Goal: Information Seeking & Learning: Learn about a topic

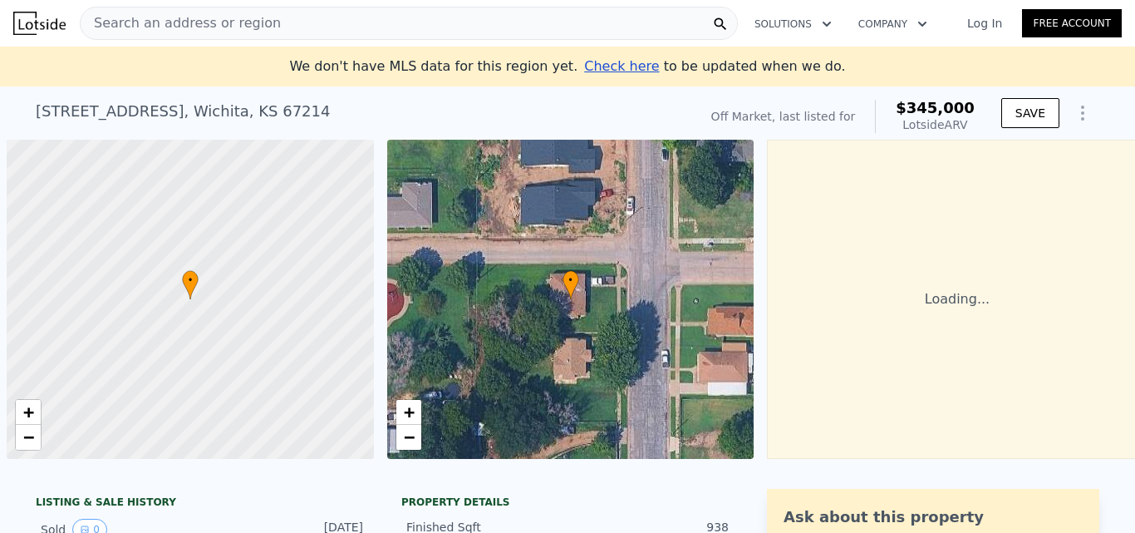
click at [598, 27] on div "Search an address or region" at bounding box center [409, 23] width 658 height 33
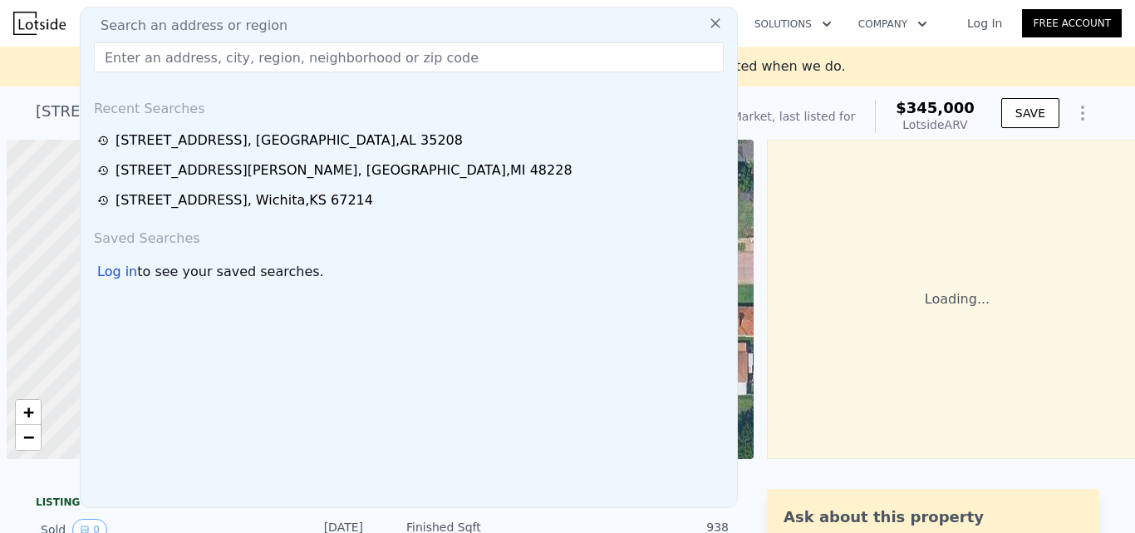
scroll to position [0, 7]
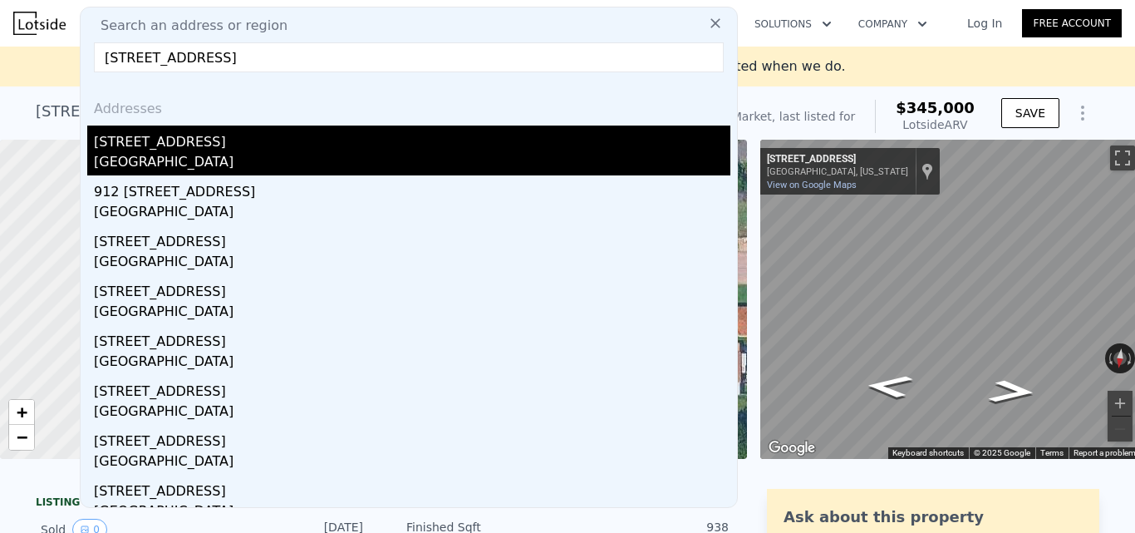
type input "1159 N Cleveland Ave, Wichita, KS 67214"
click at [157, 162] on div "Wichita, KS 67214" at bounding box center [412, 163] width 637 height 23
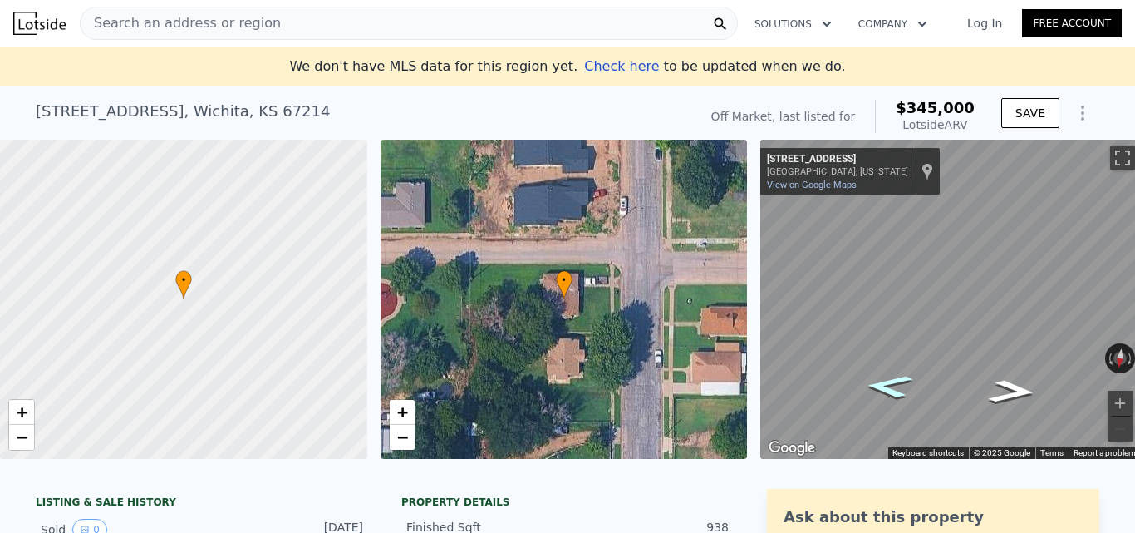
click at [910, 386] on icon "Go East, E 11th St N" at bounding box center [889, 386] width 88 height 35
click at [360, 13] on div "Search an address or region" at bounding box center [409, 23] width 658 height 33
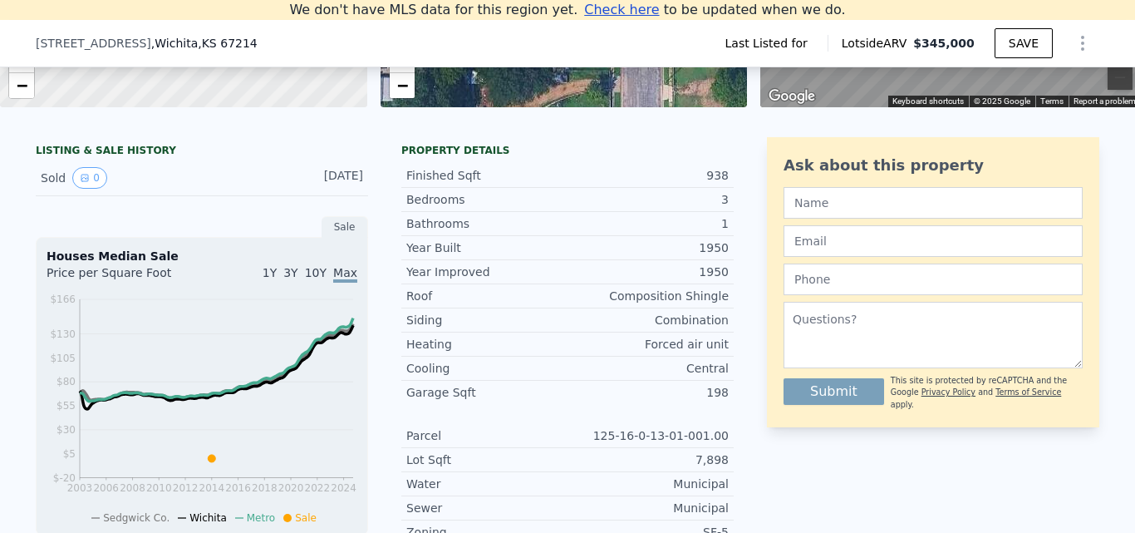
scroll to position [405, 0]
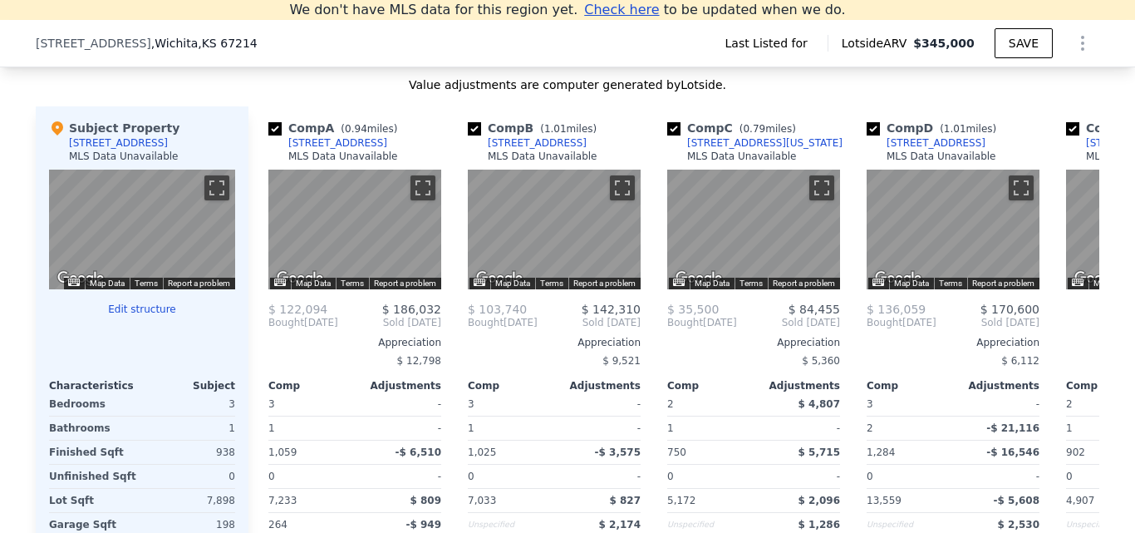
scroll to position [1797, 0]
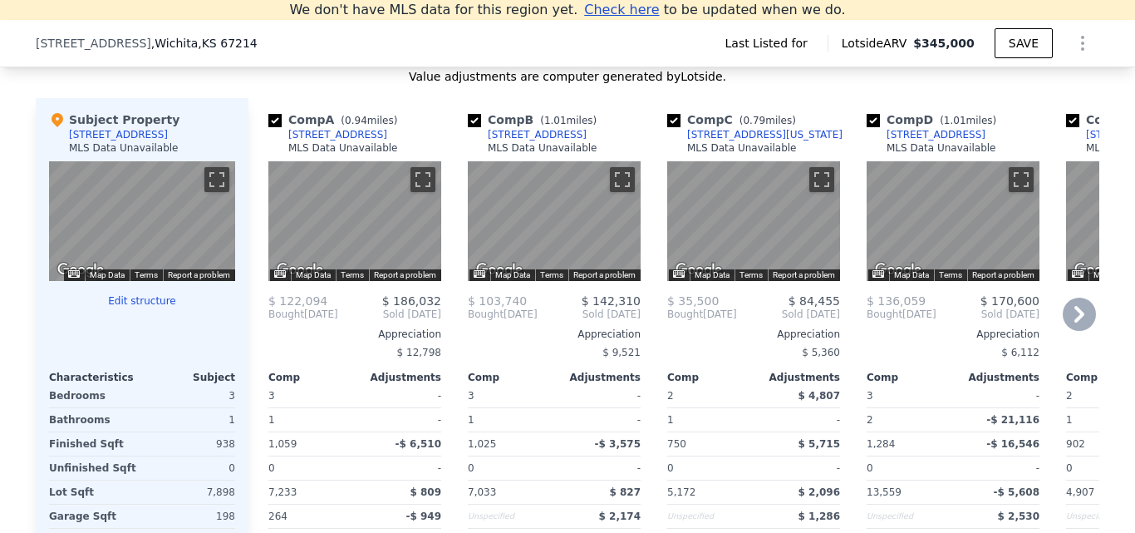
click at [1063, 331] on icon at bounding box center [1079, 313] width 33 height 33
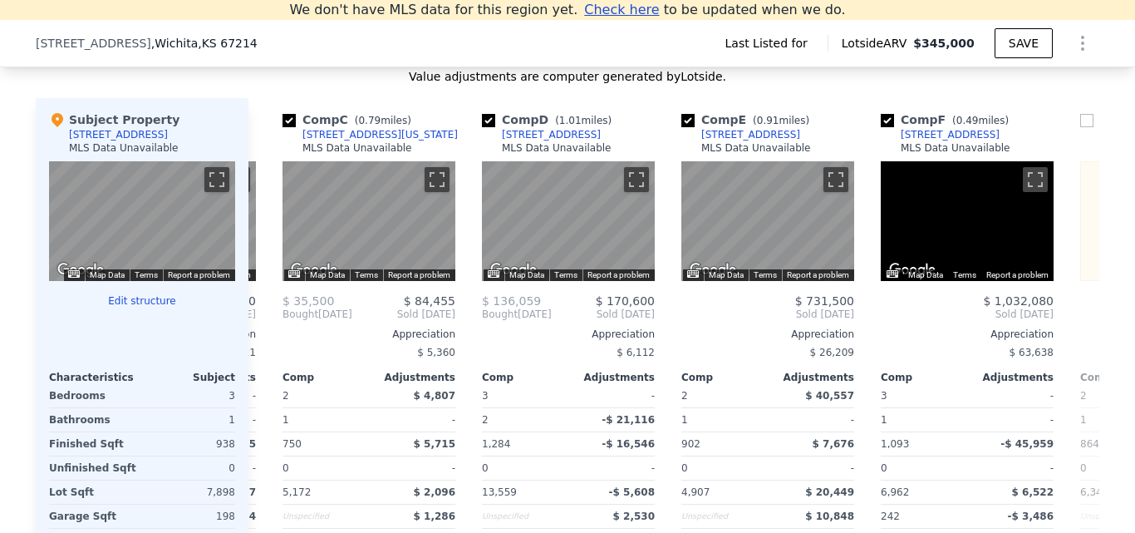
scroll to position [0, 399]
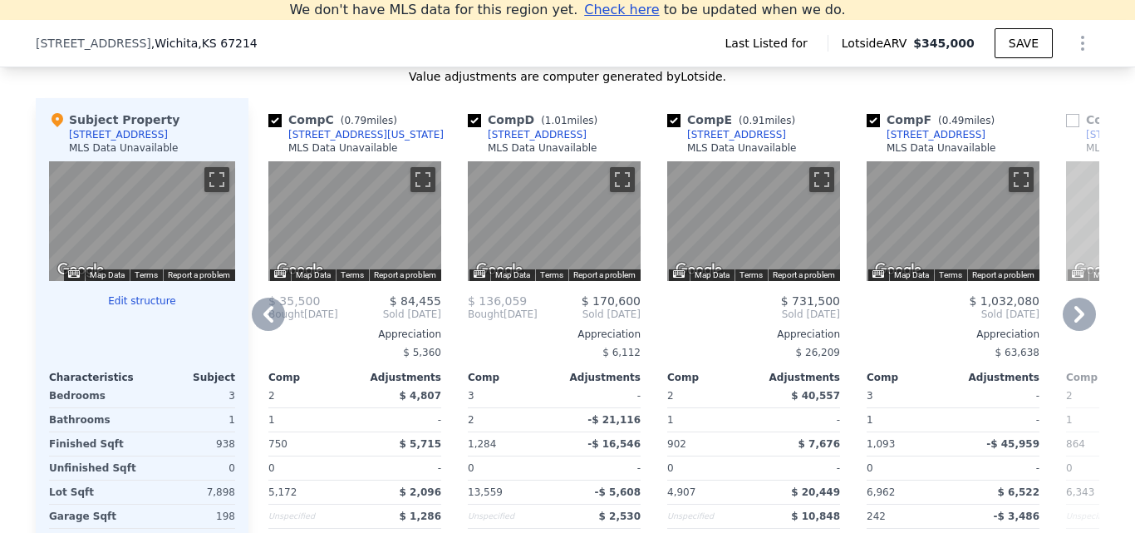
click at [1074, 319] on icon at bounding box center [1079, 313] width 33 height 33
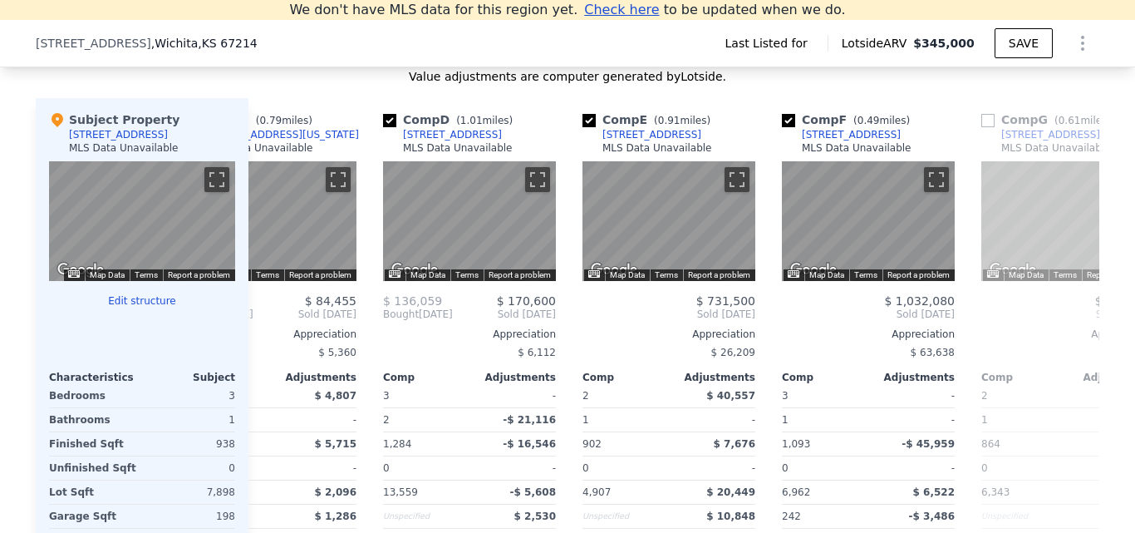
scroll to position [0, 798]
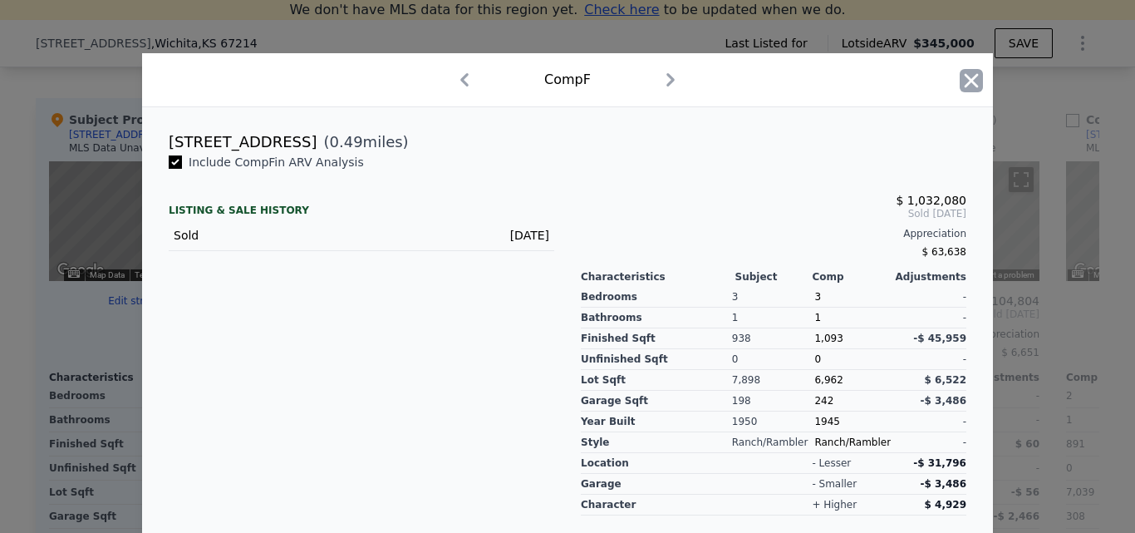
click at [961, 86] on icon "button" at bounding box center [971, 80] width 23 height 23
click at [960, 91] on icon "button" at bounding box center [971, 80] width 23 height 23
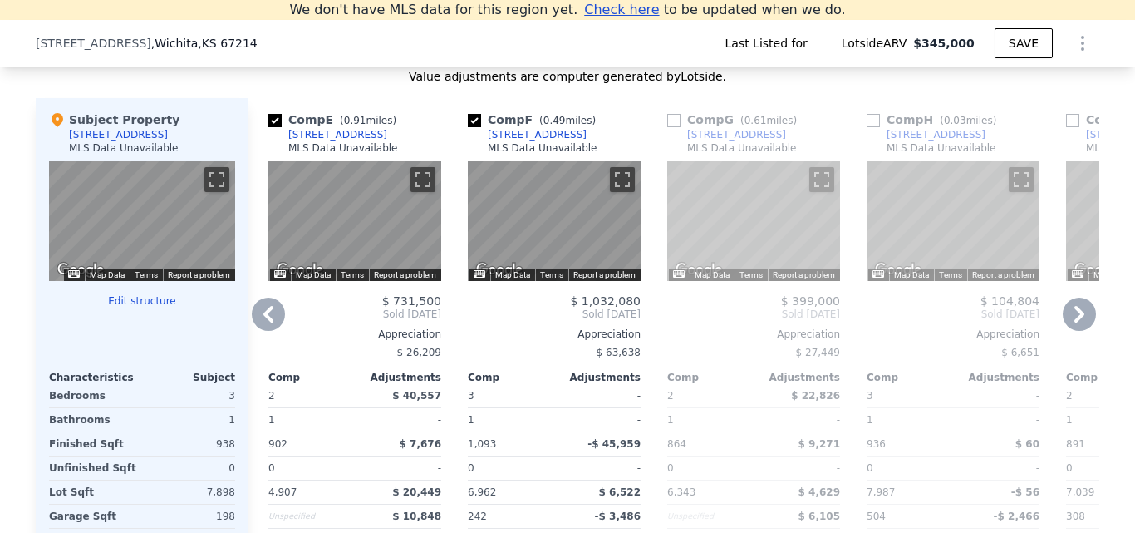
click at [705, 141] on div "[STREET_ADDRESS]" at bounding box center [736, 134] width 99 height 13
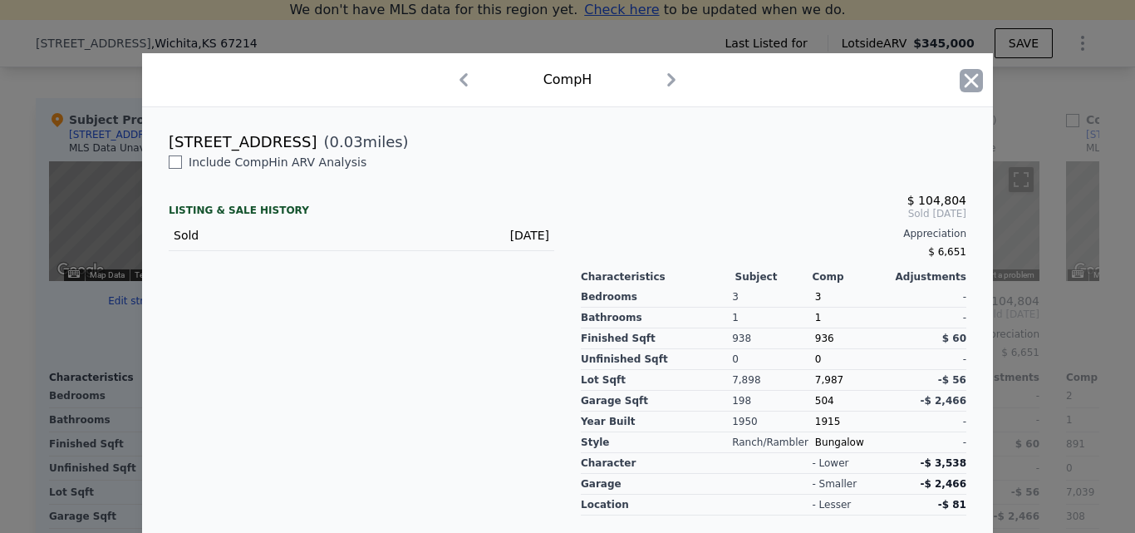
click at [960, 91] on icon "button" at bounding box center [971, 80] width 23 height 23
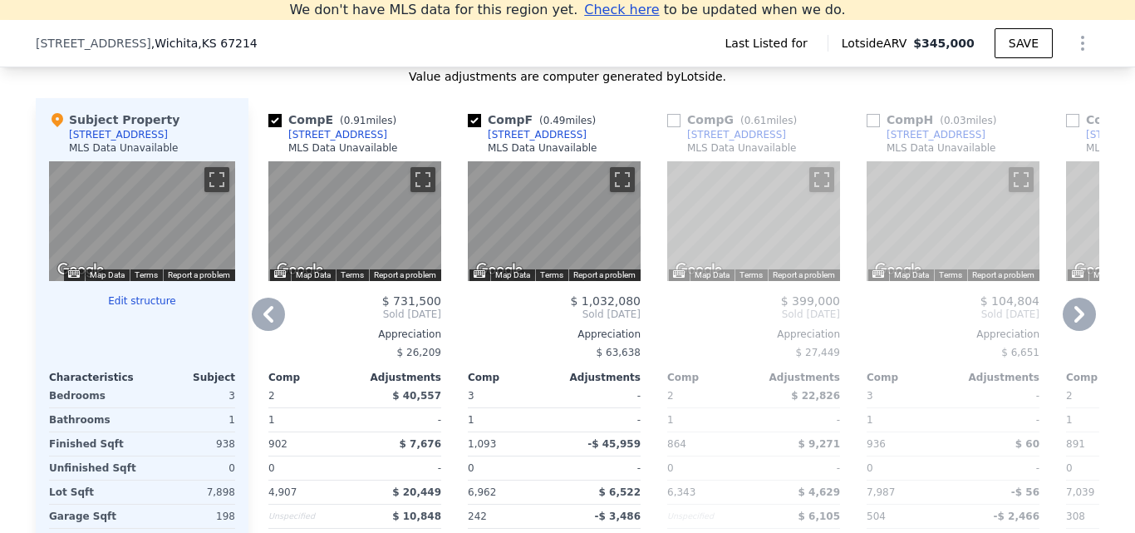
click at [931, 141] on div "1152 N Cleveland Ave" at bounding box center [936, 134] width 99 height 13
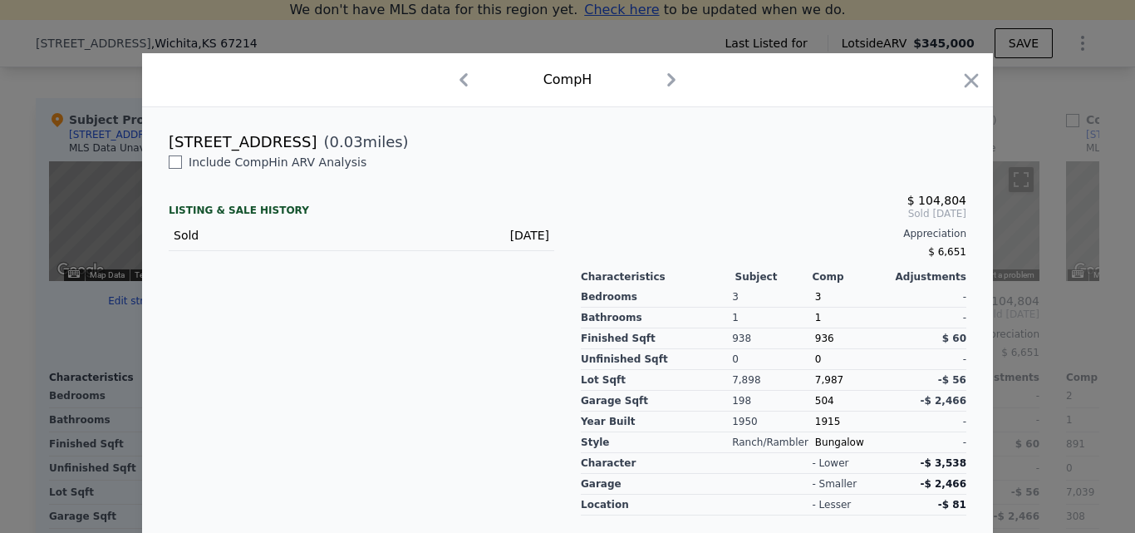
scroll to position [39, 0]
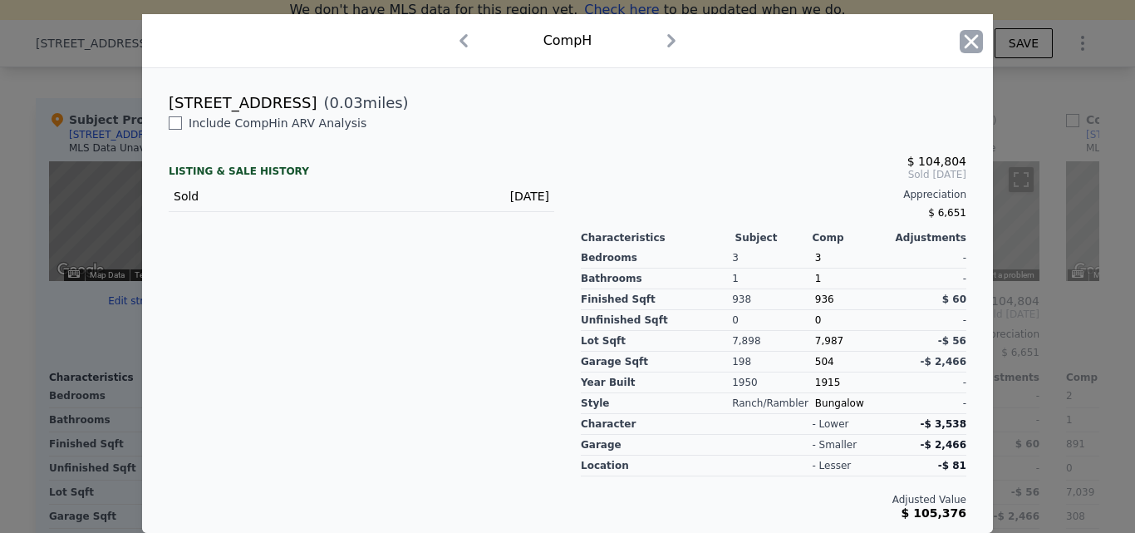
click at [965, 47] on icon "button" at bounding box center [972, 41] width 14 height 14
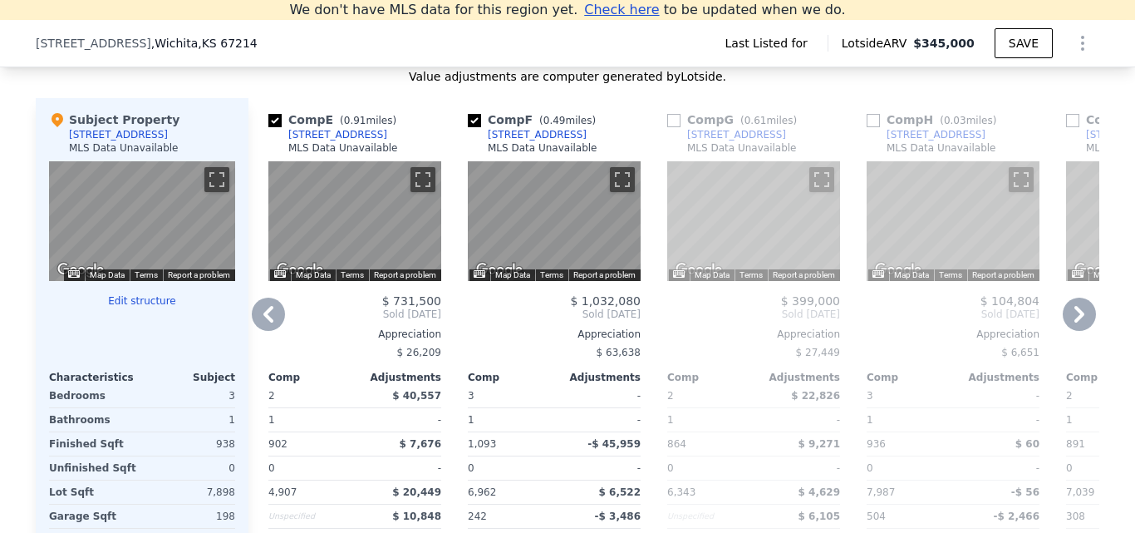
click at [1064, 323] on icon at bounding box center [1079, 313] width 33 height 33
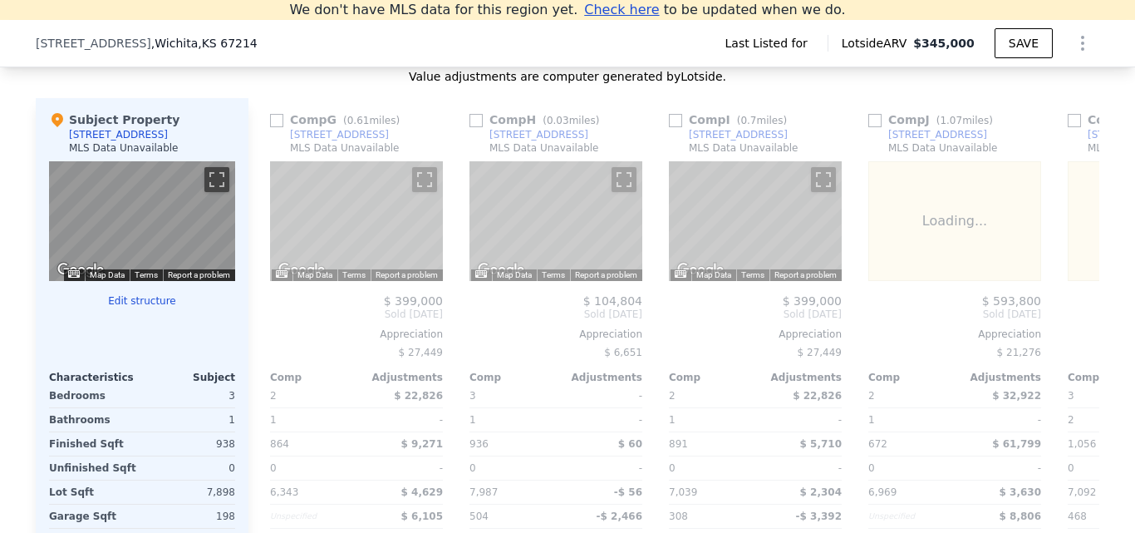
scroll to position [0, 1197]
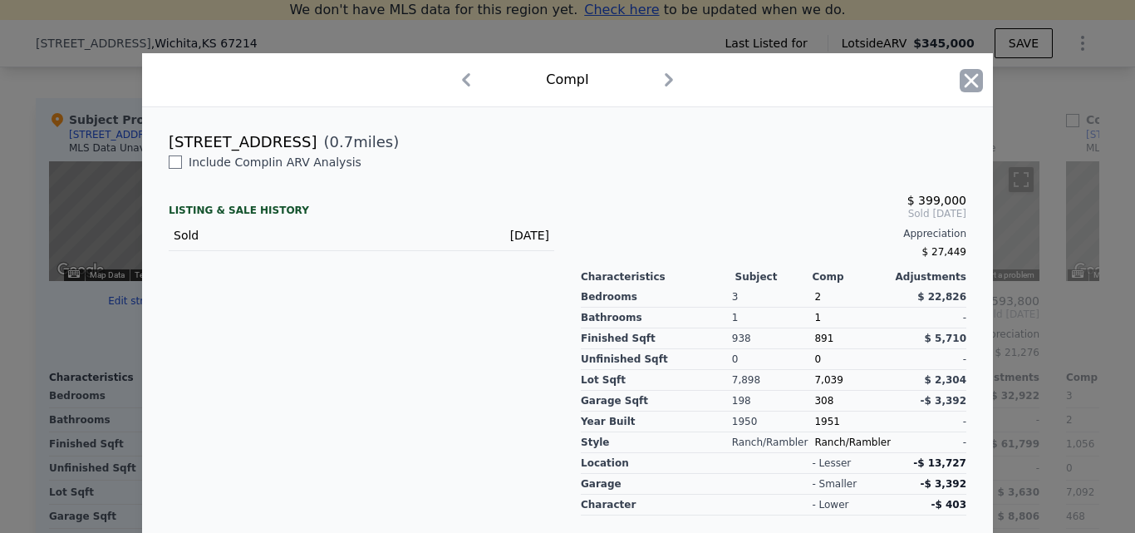
click at [972, 82] on icon "button" at bounding box center [971, 80] width 23 height 23
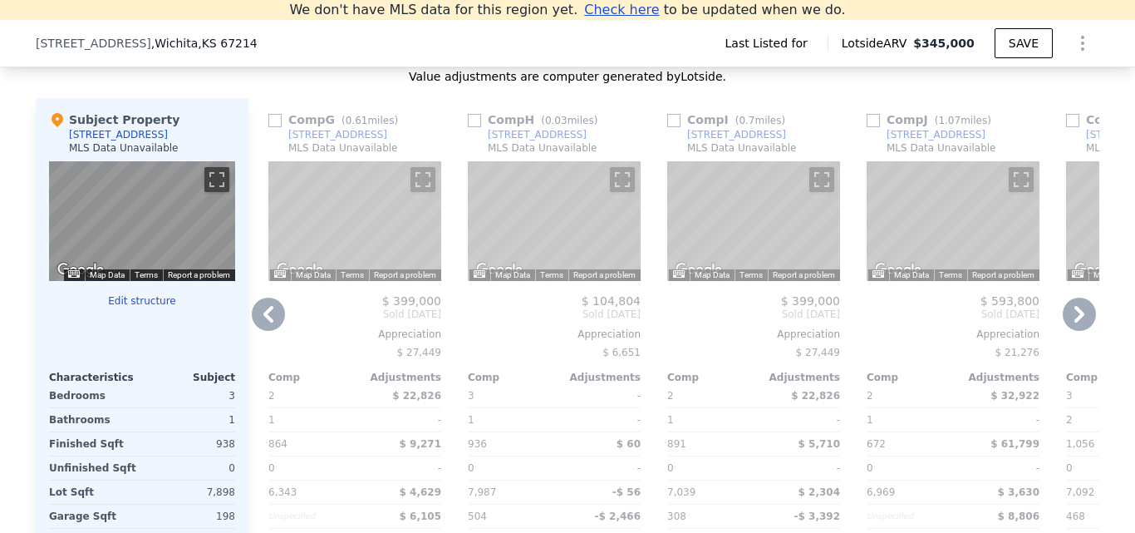
click at [1074, 311] on icon at bounding box center [1079, 313] width 33 height 33
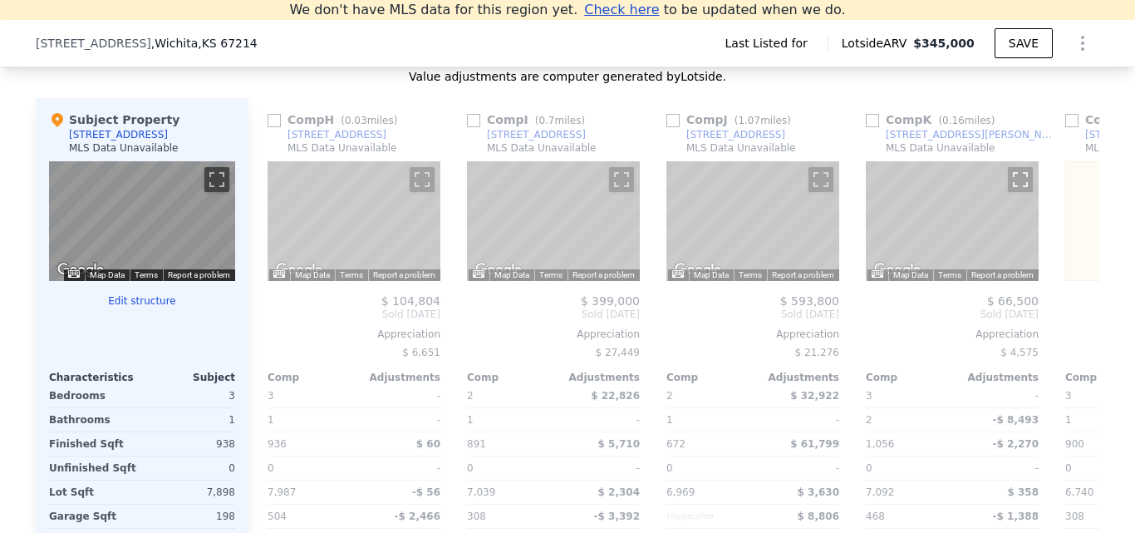
scroll to position [0, 1582]
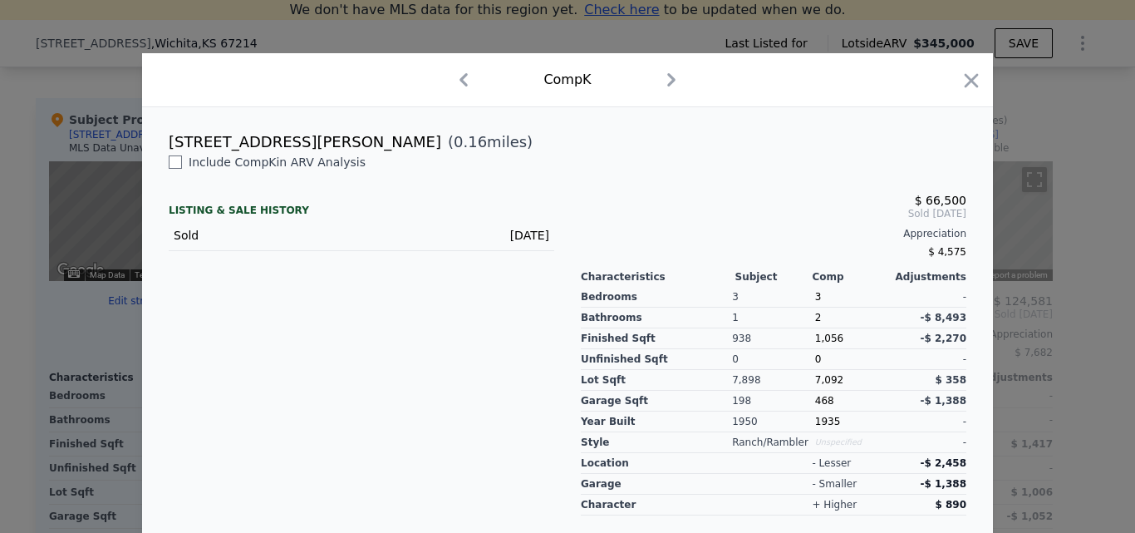
scroll to position [39, 0]
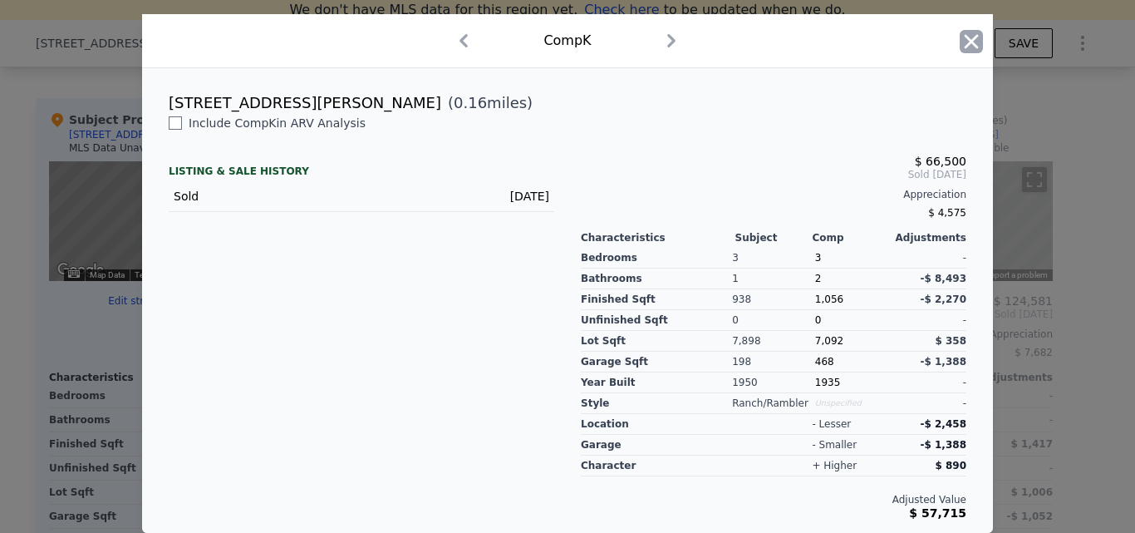
click at [974, 38] on icon "button" at bounding box center [971, 41] width 23 height 23
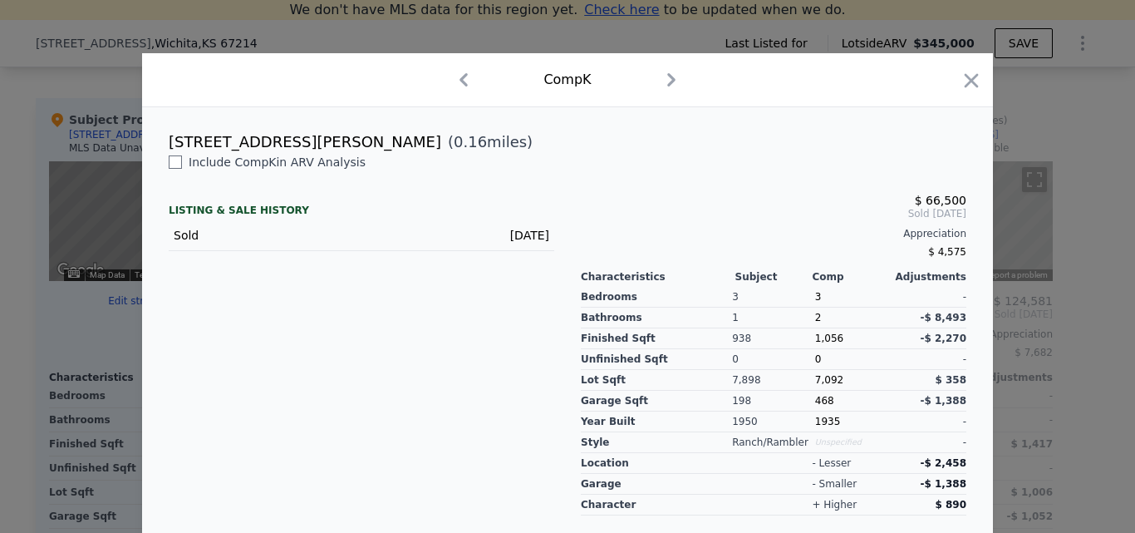
click at [966, 96] on div at bounding box center [971, 83] width 23 height 29
click at [965, 84] on icon "button" at bounding box center [971, 80] width 23 height 23
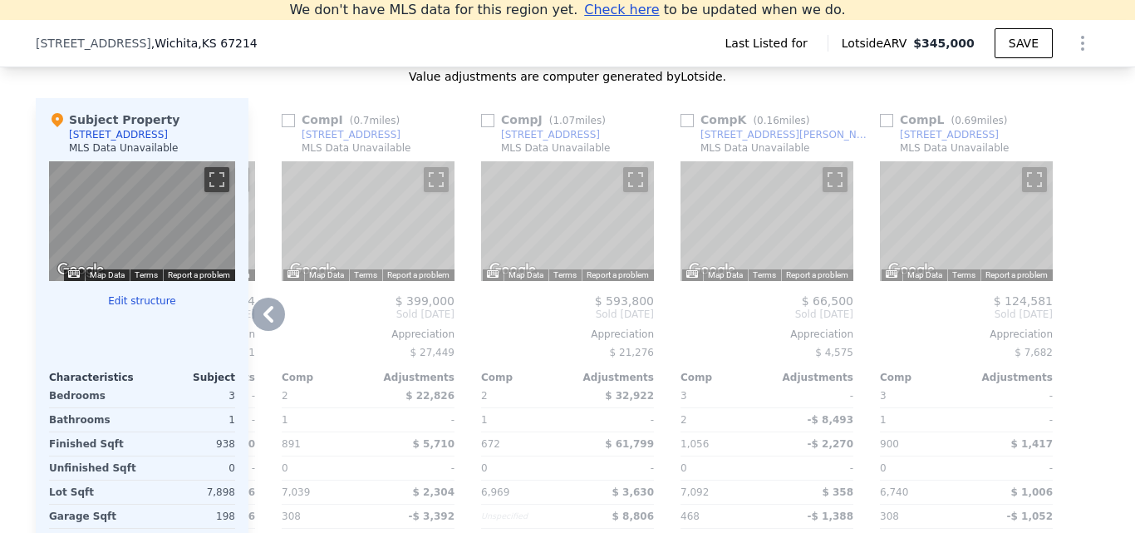
click at [738, 141] on div "1058 N Mathewson Ave" at bounding box center [786, 134] width 173 height 13
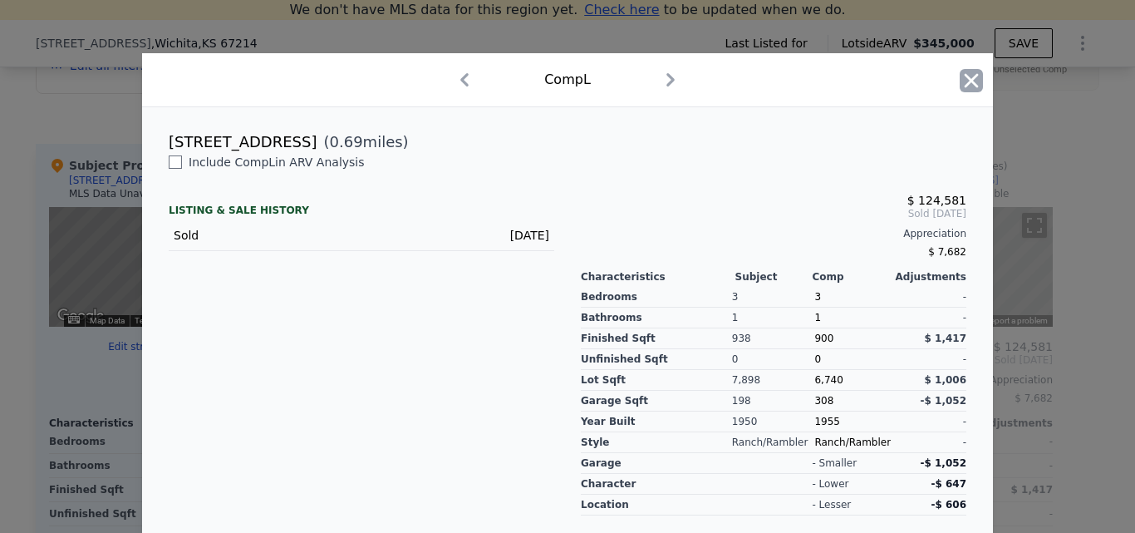
click at [960, 82] on icon "button" at bounding box center [971, 80] width 23 height 23
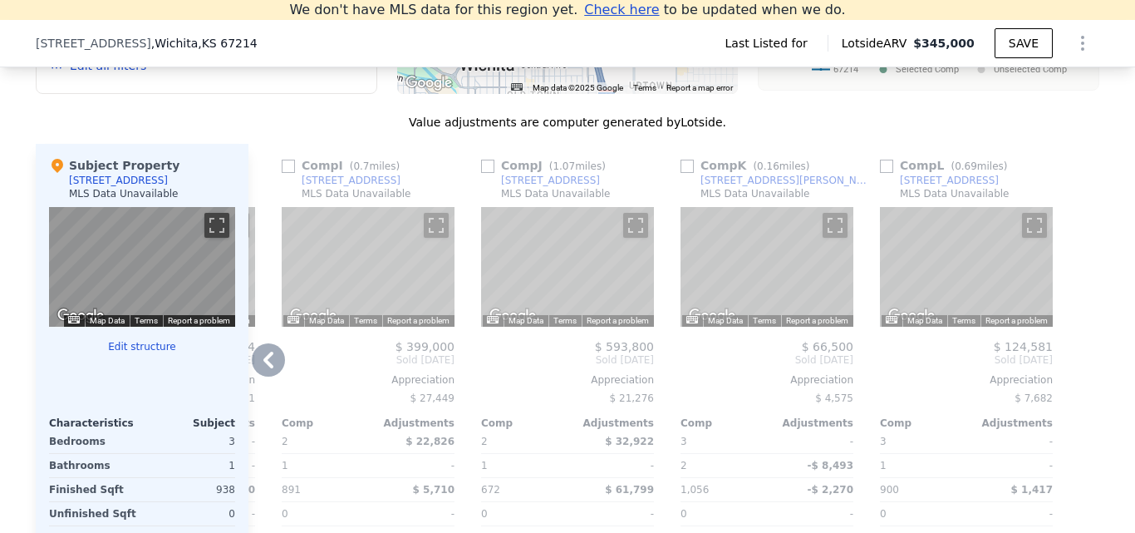
click at [940, 187] on div "[STREET_ADDRESS]" at bounding box center [949, 180] width 99 height 13
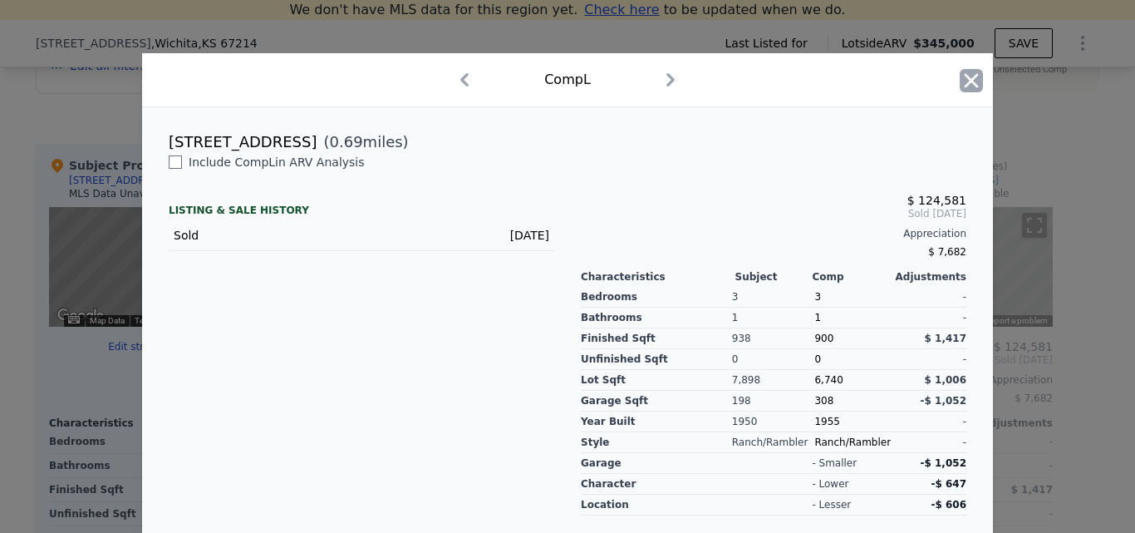
click at [967, 83] on icon "button" at bounding box center [972, 80] width 14 height 14
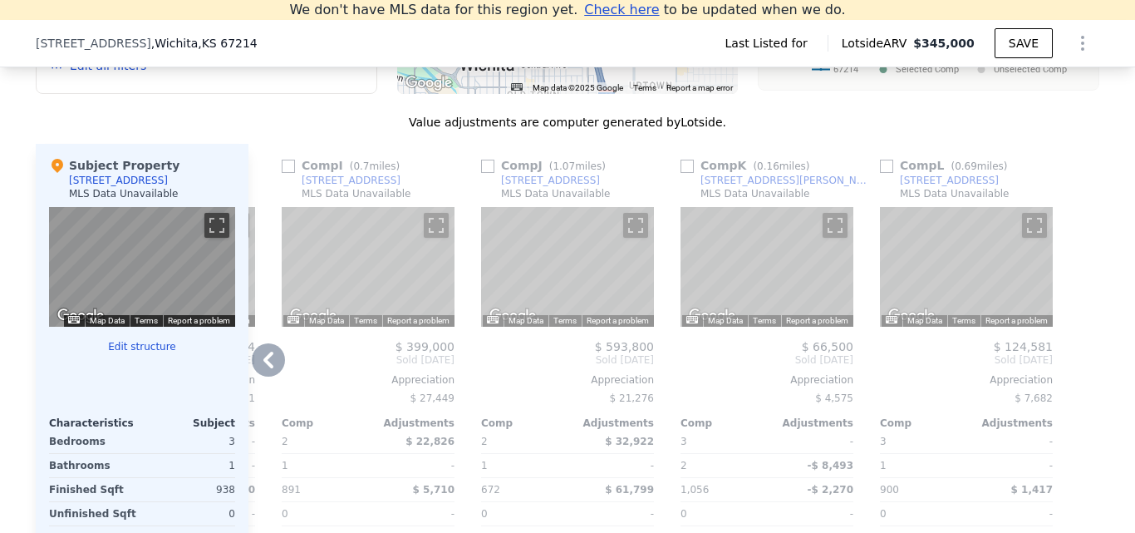
click at [939, 187] on div "[STREET_ADDRESS]" at bounding box center [949, 180] width 99 height 13
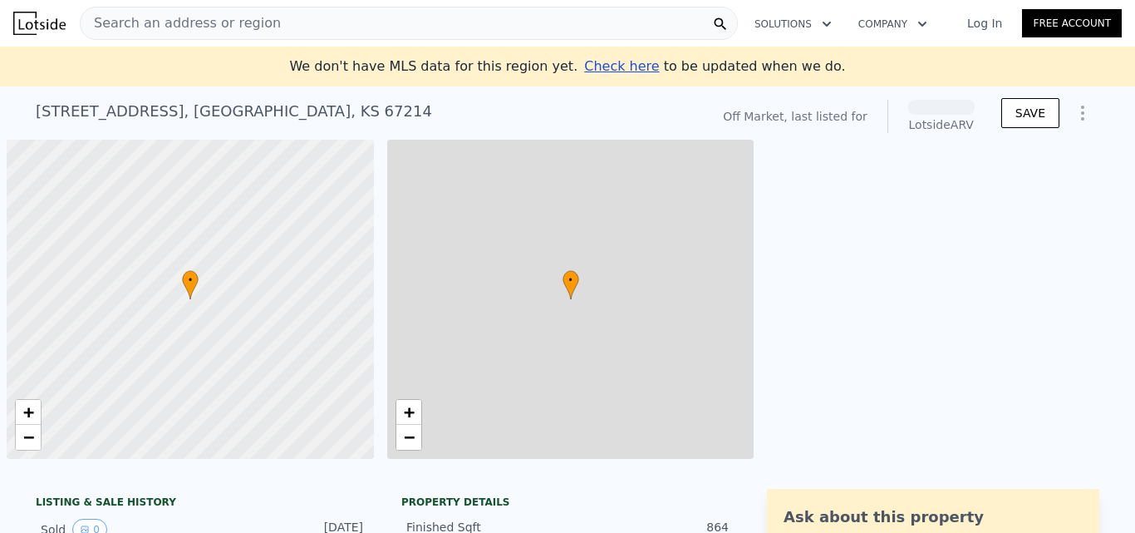
scroll to position [0, 7]
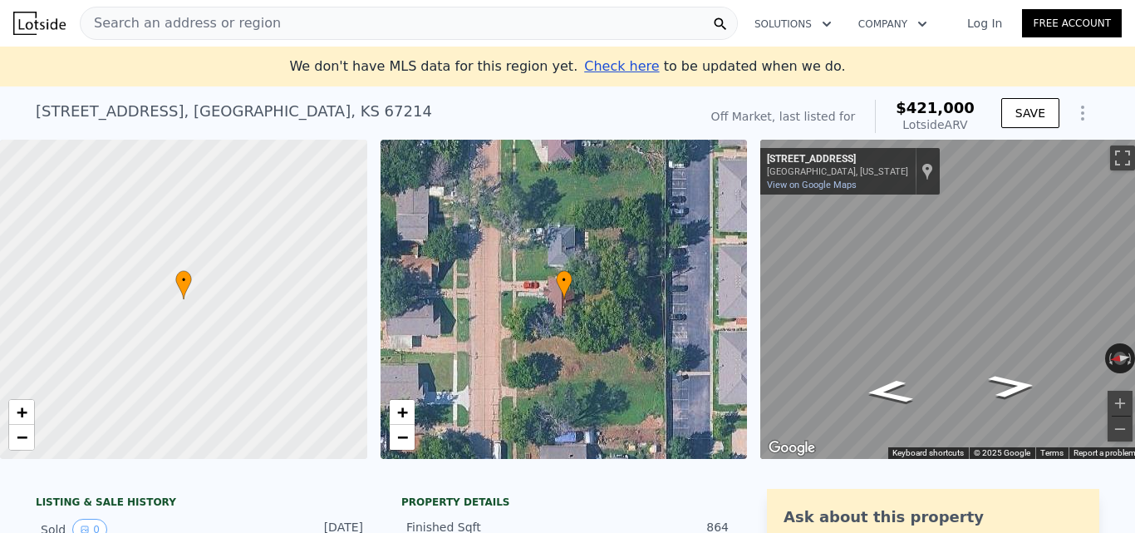
click at [187, 116] on div "1036 N Ash Ave , Sedgwick County , KS 67214" at bounding box center [234, 111] width 396 height 23
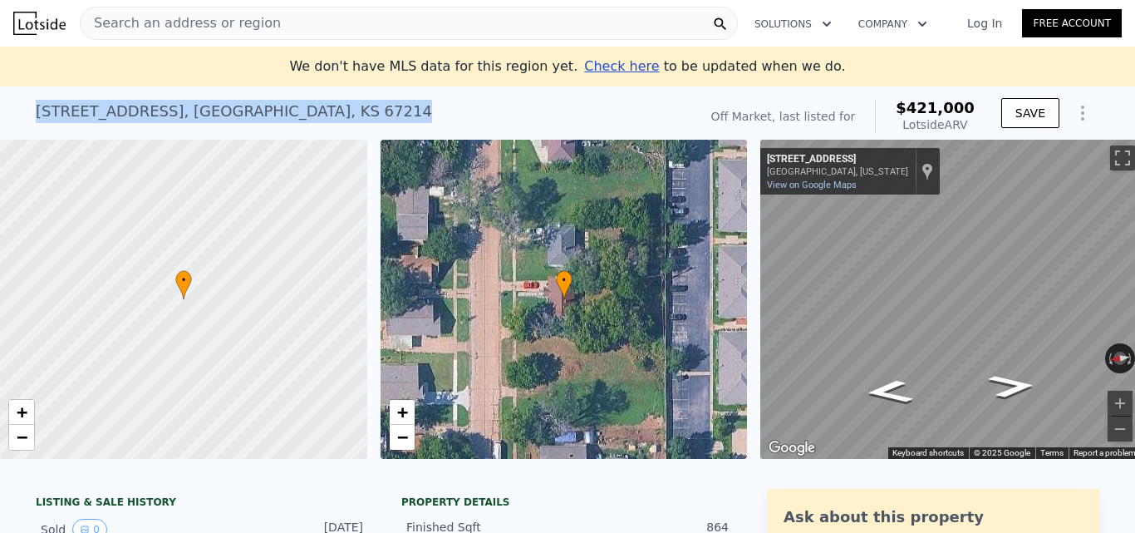
click at [187, 116] on div "1036 N Ash Ave , Sedgwick County , KS 67214" at bounding box center [234, 111] width 396 height 23
copy div "1036 N Ash Ave , Sedgwick County , KS 67214 No sales on record (~ARV $421k )"
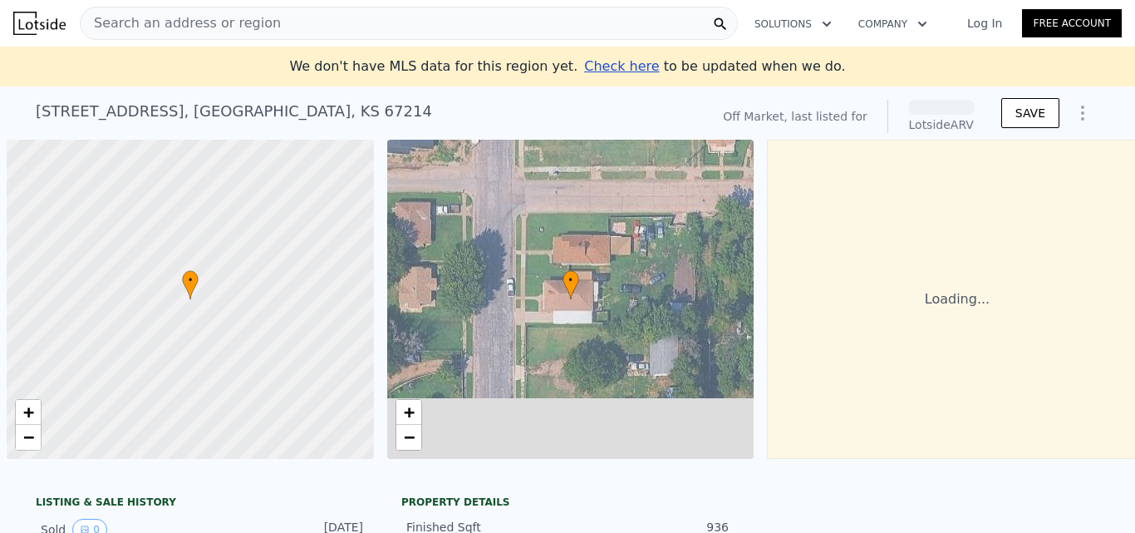
scroll to position [0, 7]
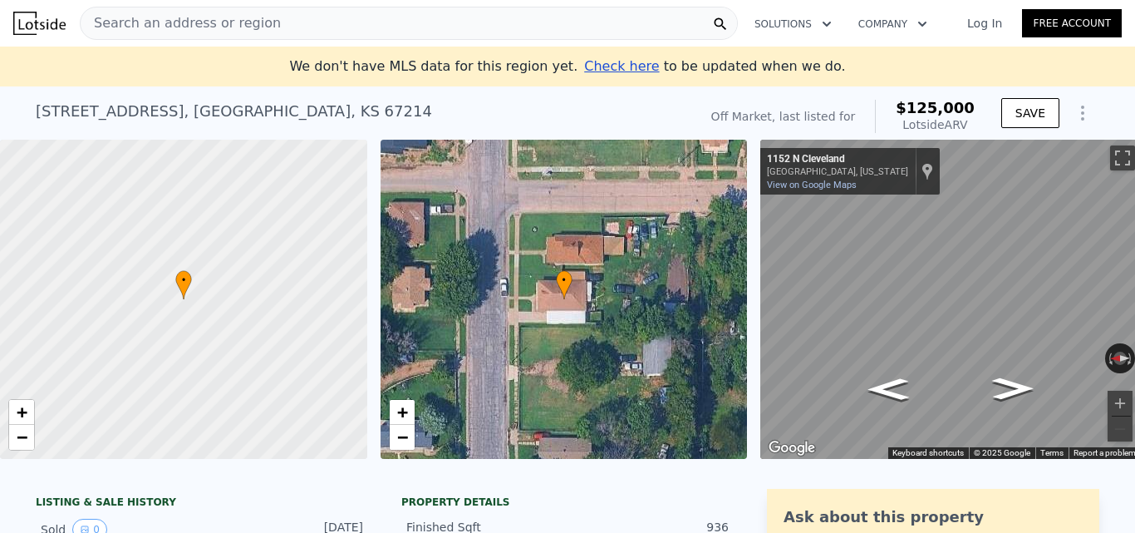
click at [238, 116] on div "[STREET_ADDRESS]" at bounding box center [234, 111] width 396 height 23
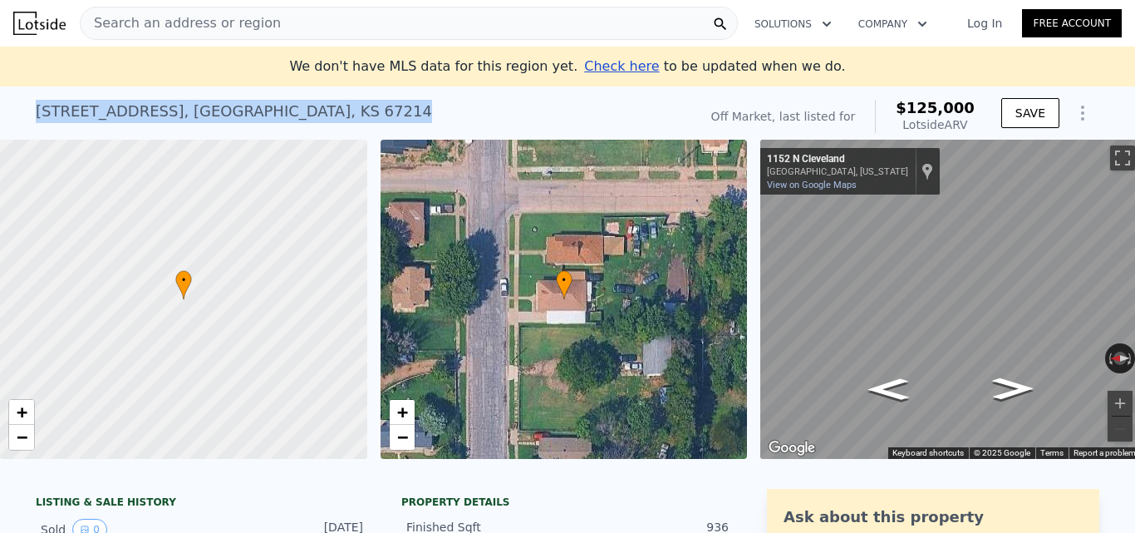
click at [238, 116] on div "1152 N Cleveland Ave , Sedgwick County , KS 67214" at bounding box center [234, 111] width 396 height 23
copy div "1152 N Cleveland Ave , Sedgwick County , KS 67214 No sales on record (~ARV $125…"
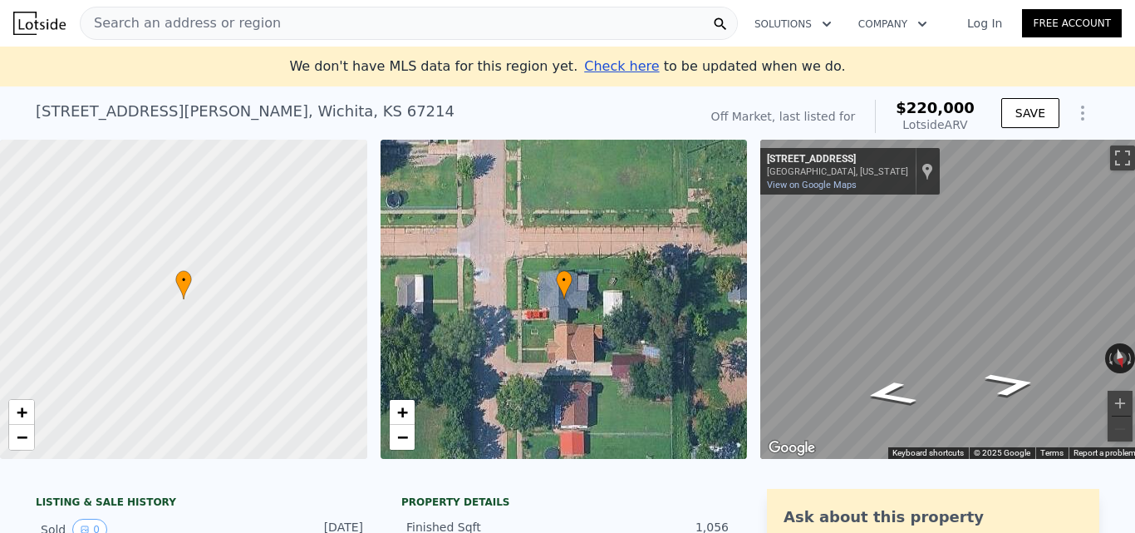
click at [244, 98] on div "1058 N Mathewson Ave , Wichita , KS 67214 No sales on record (~ARV $220k )" at bounding box center [364, 116] width 656 height 47
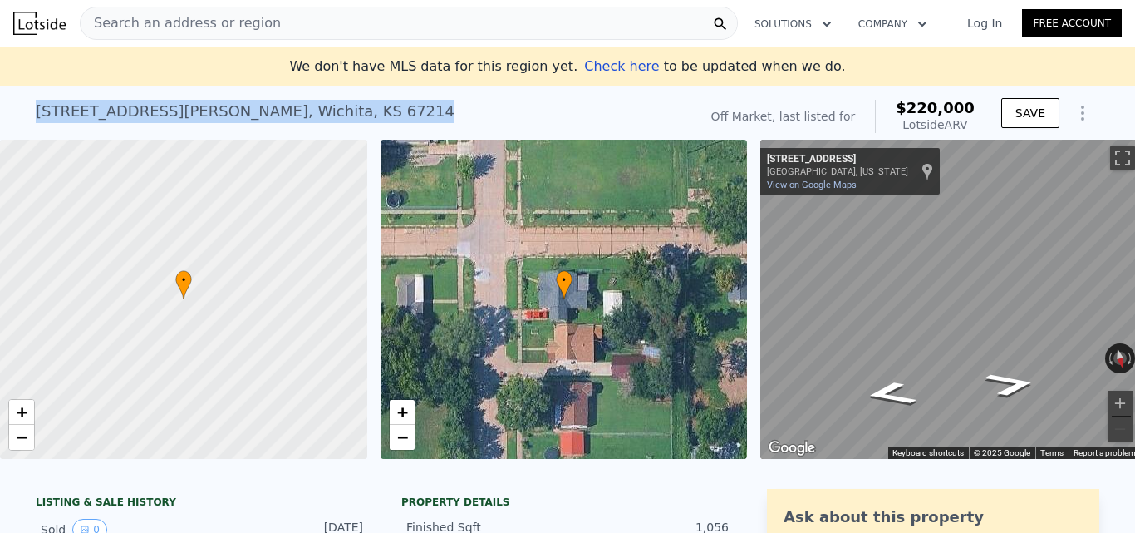
click at [244, 98] on div "1058 N Mathewson Ave , Wichita , KS 67214 No sales on record (~ARV $220k )" at bounding box center [364, 116] width 656 height 47
copy div "1058 N Mathewson Ave , Wichita , KS 67214 No sales on record (~ARV $220k )"
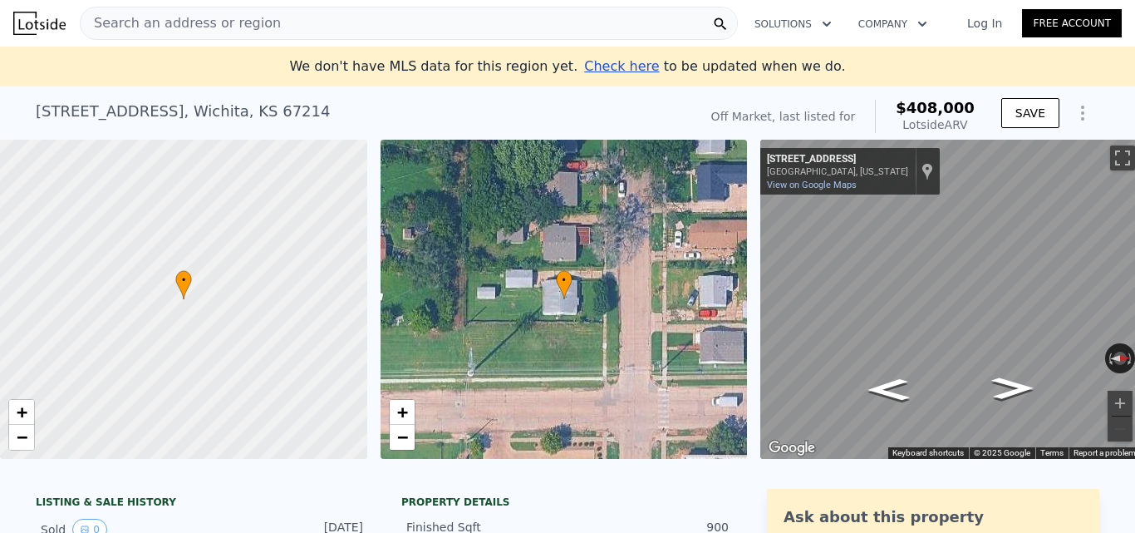
click at [49, 113] on div "[STREET_ADDRESS]" at bounding box center [183, 111] width 294 height 23
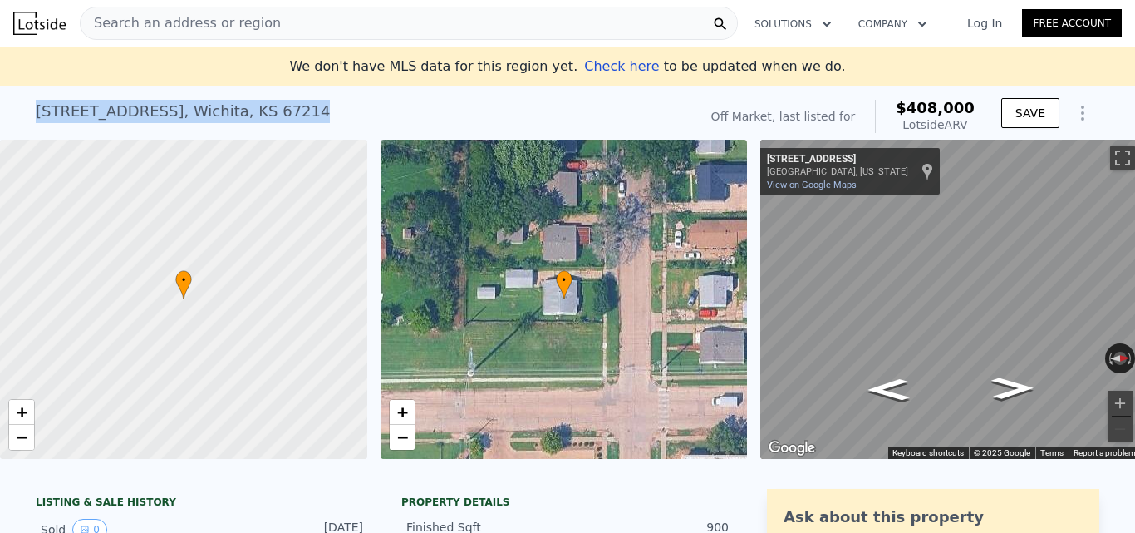
click at [49, 113] on div "[STREET_ADDRESS]" at bounding box center [183, 111] width 294 height 23
copy div "1207 N Spruce Ave , Wichita , KS 67214 No sales on record (~ARV $408k )"
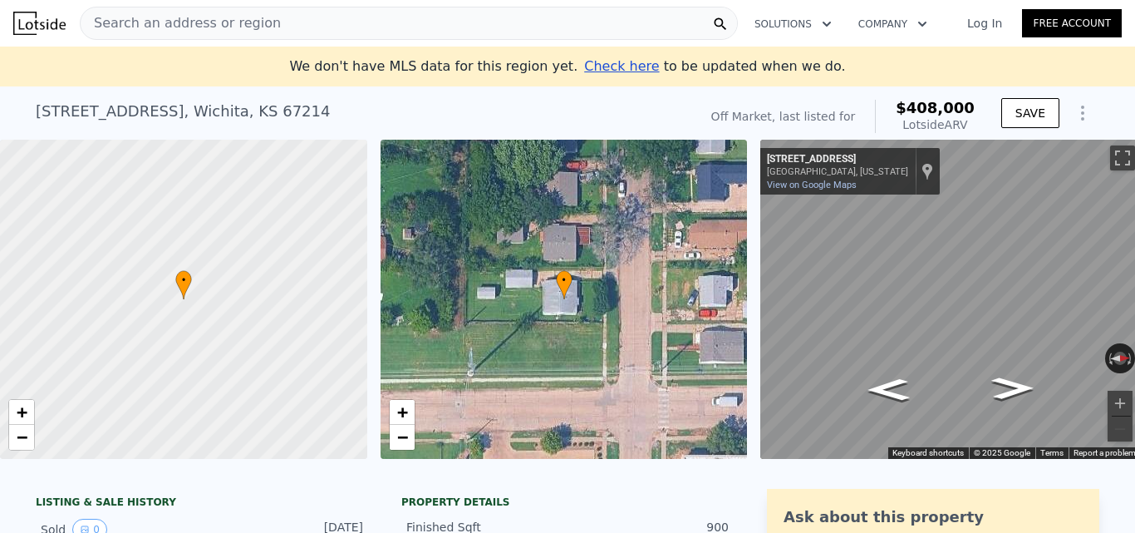
click at [179, 111] on div "[STREET_ADDRESS]" at bounding box center [183, 111] width 294 height 23
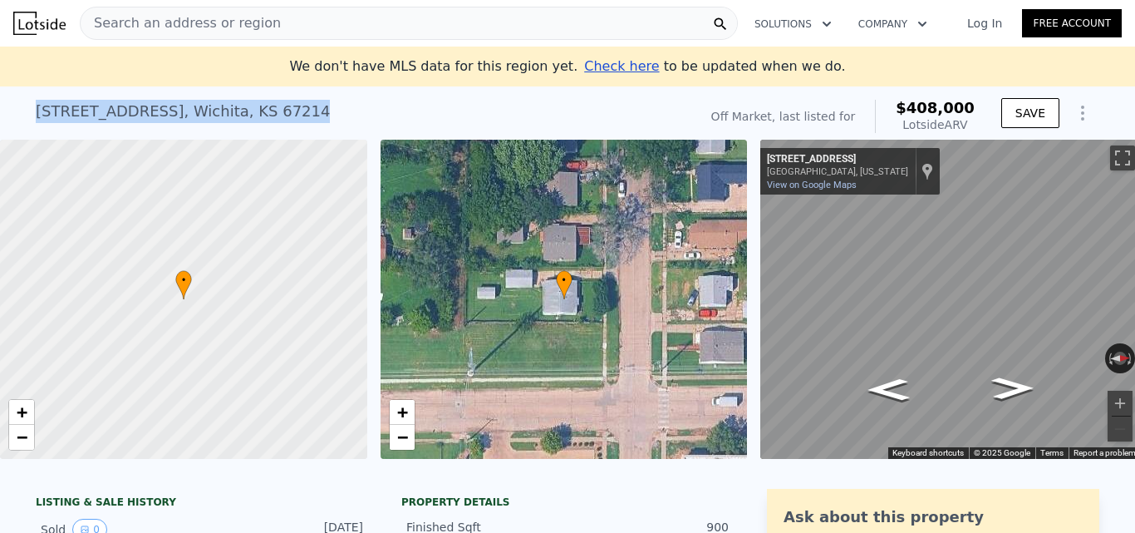
click at [179, 111] on div "[STREET_ADDRESS]" at bounding box center [183, 111] width 294 height 23
